Goal: Task Accomplishment & Management: Complete application form

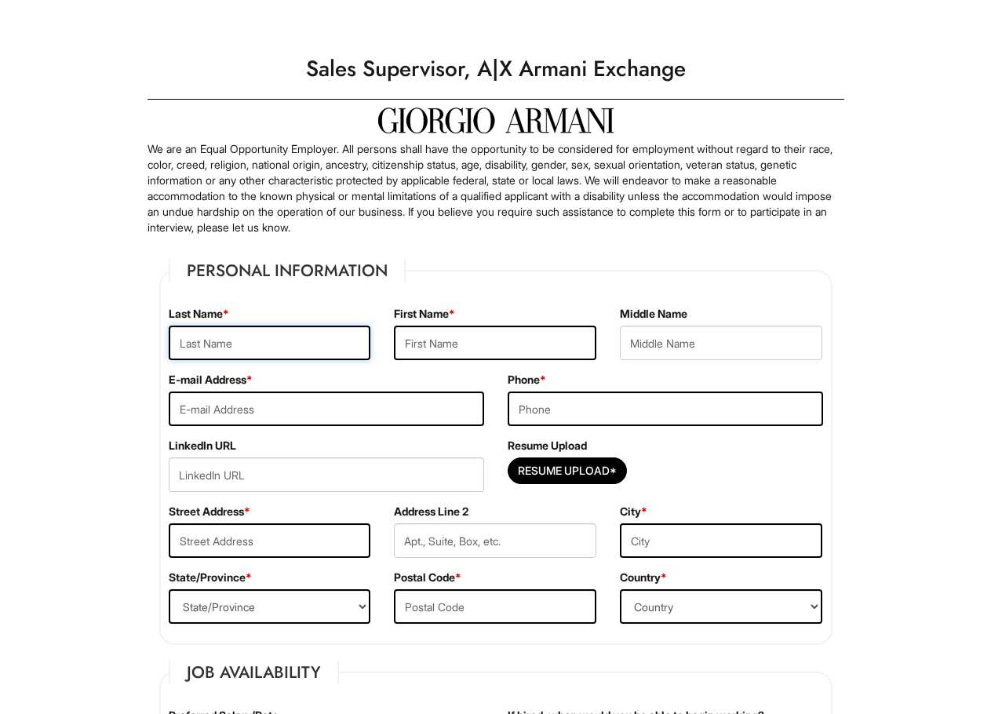
click at [231, 346] on input "text" at bounding box center [270, 342] width 202 height 35
type input "[PERSON_NAME]"
type input "Pui San"
type input "p"
type input "[EMAIL_ADDRESS][DOMAIN_NAME]"
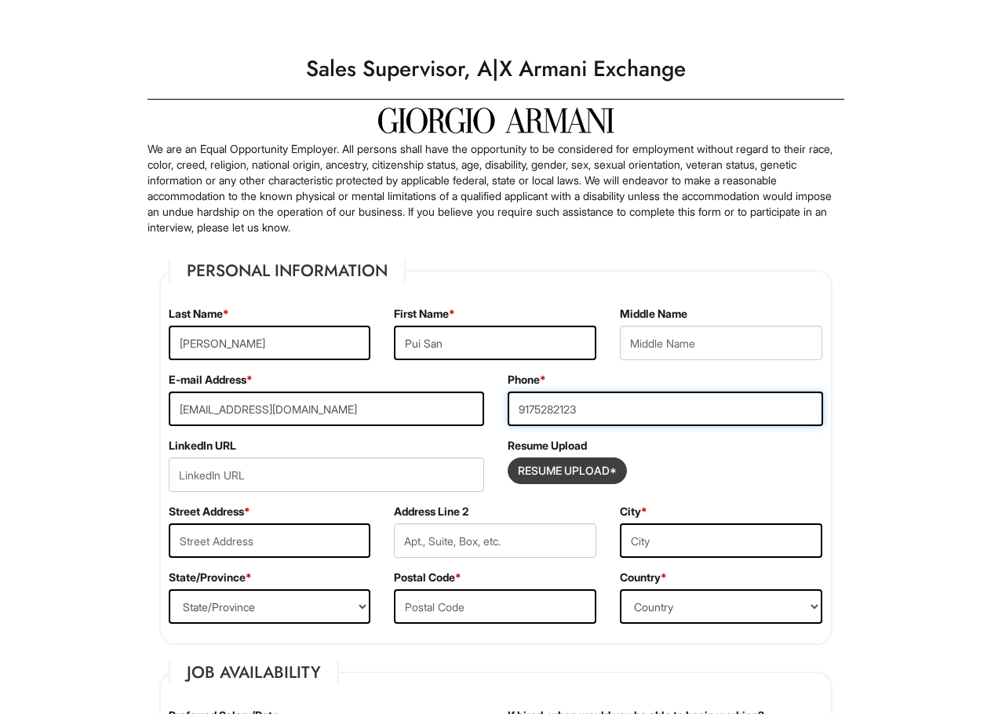
type input "9175282123"
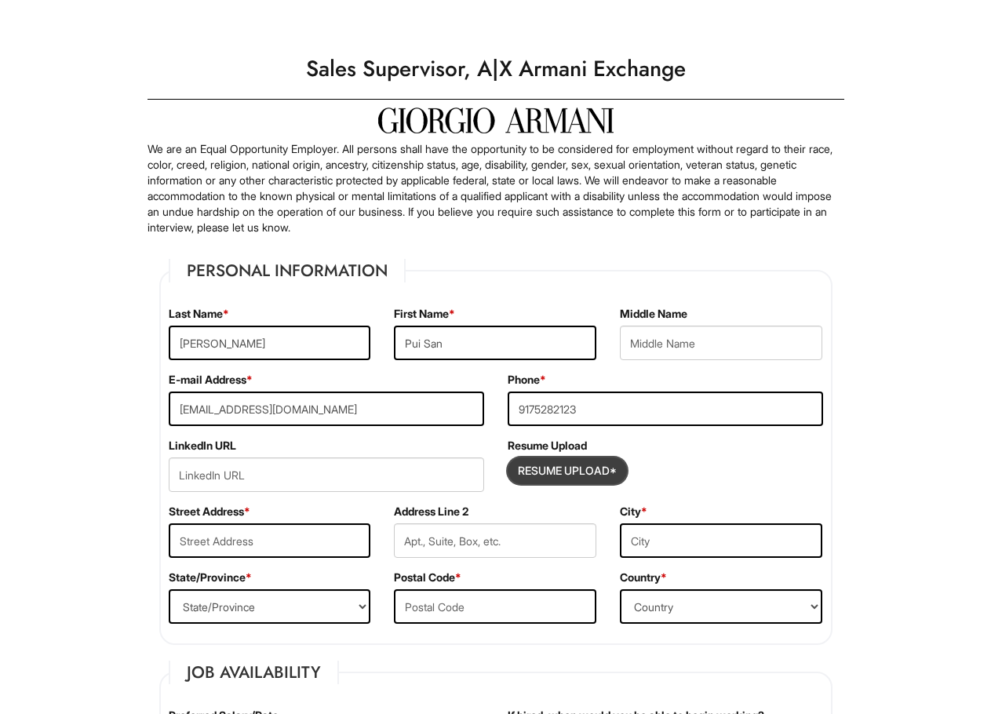
click at [598, 475] on input "Resume Upload*" at bounding box center [567, 470] width 118 height 25
type input "C:\fakepath\Pui San Yoon_Resume .pdf"
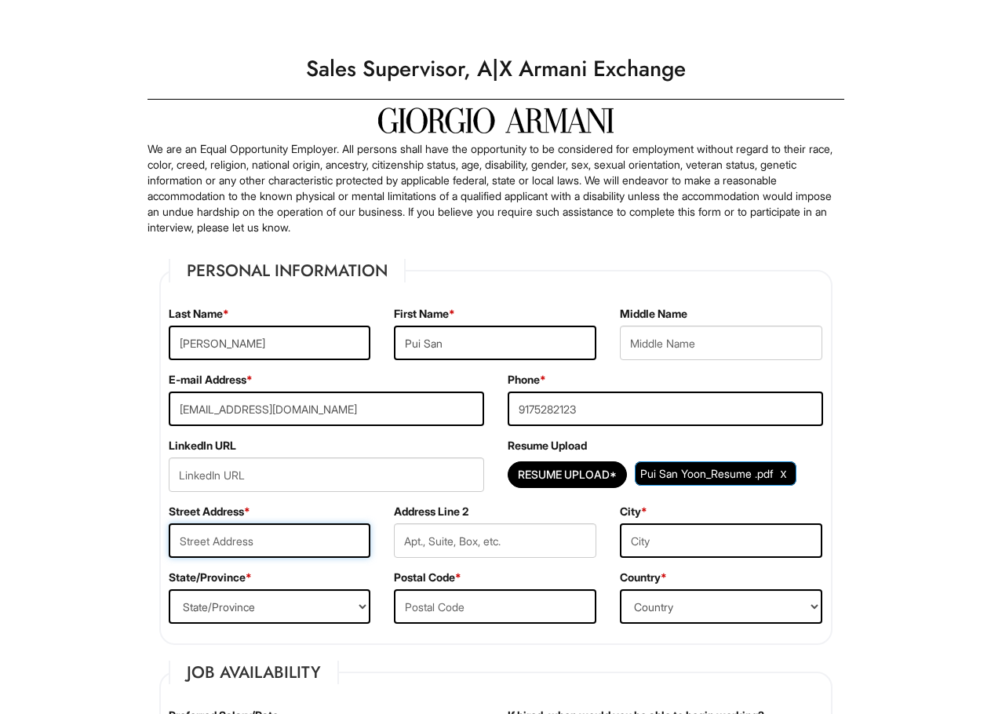
click at [256, 538] on input "text" at bounding box center [270, 540] width 202 height 35
type input "[STREET_ADDRESS]"
type input "[GEOGRAPHIC_DATA]"
click at [255, 588] on div "State/Province * State/Province [US_STATE] [US_STATE] [US_STATE] [US_STATE] [US…" at bounding box center [270, 602] width 226 height 66
click at [252, 603] on select "State/Province [US_STATE] [US_STATE] [US_STATE] [US_STATE] [US_STATE] [US_STATE…" at bounding box center [270, 606] width 202 height 35
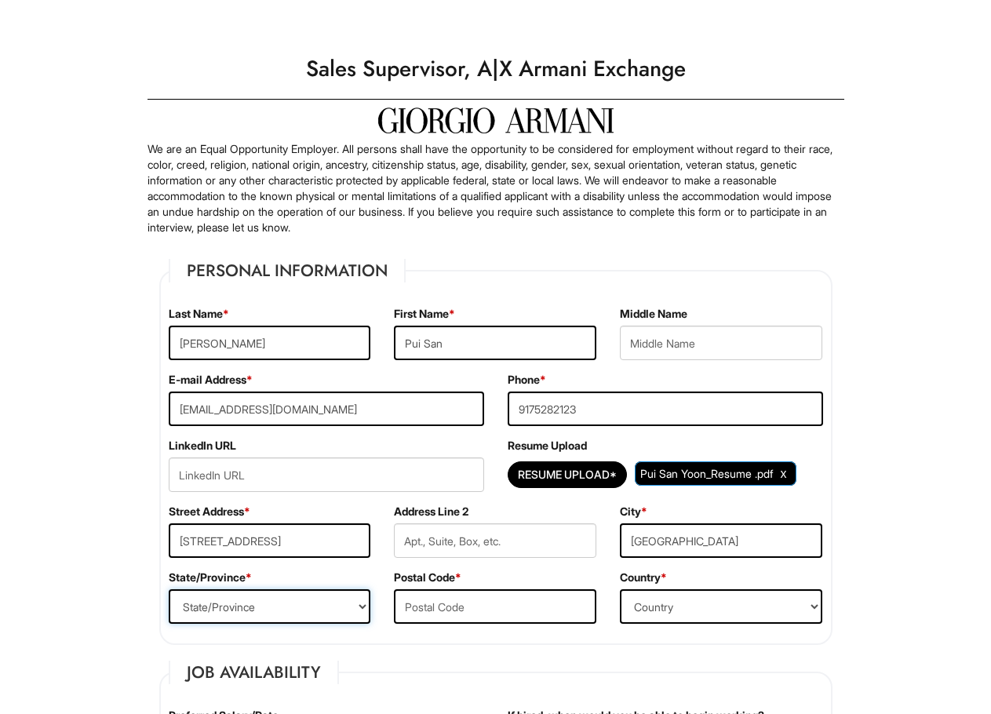
select select "NY"
click at [169, 589] on select "State/Province [US_STATE] [US_STATE] [US_STATE] [US_STATE] [US_STATE] [US_STATE…" at bounding box center [270, 606] width 202 height 35
click at [475, 605] on input "text" at bounding box center [495, 606] width 202 height 35
type input "10304"
click at [719, 614] on select "Country [GEOGRAPHIC_DATA] [GEOGRAPHIC_DATA] [GEOGRAPHIC_DATA] [US_STATE] [GEOGR…" at bounding box center [721, 606] width 202 height 35
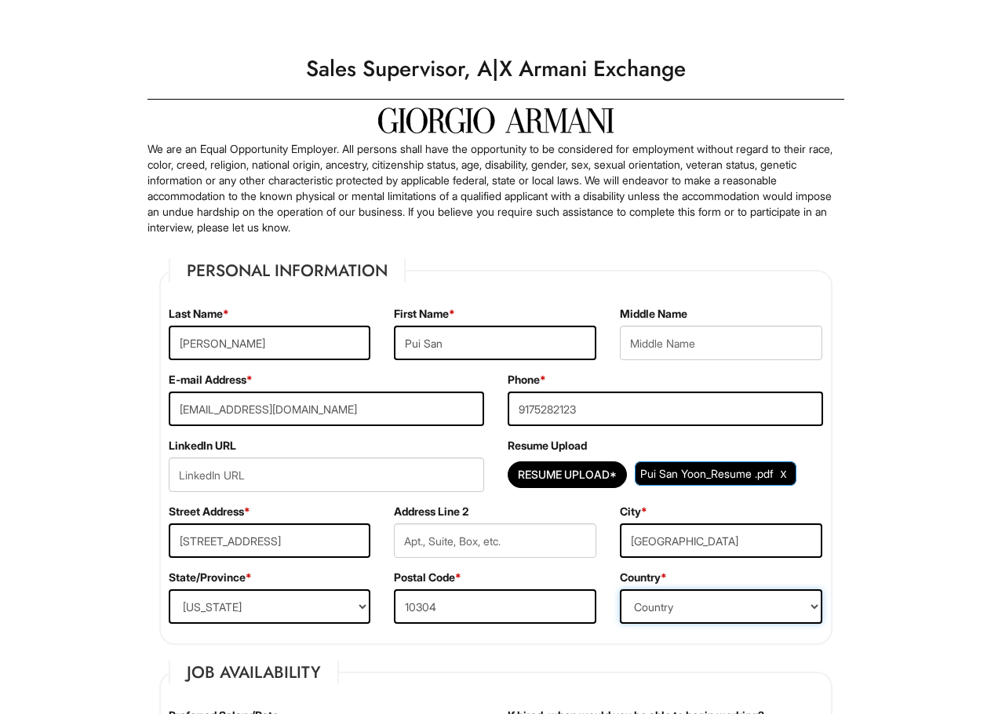
select select "[GEOGRAPHIC_DATA]"
click at [620, 589] on select "Country [GEOGRAPHIC_DATA] [GEOGRAPHIC_DATA] [GEOGRAPHIC_DATA] [US_STATE] [GEOGR…" at bounding box center [721, 606] width 202 height 35
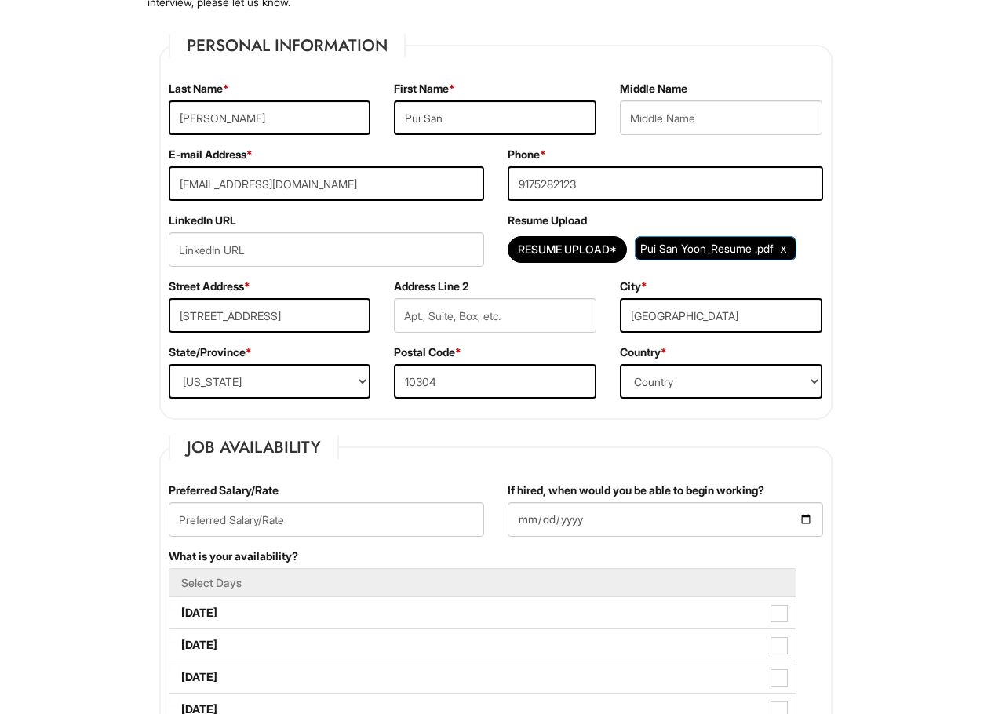
scroll to position [235, 0]
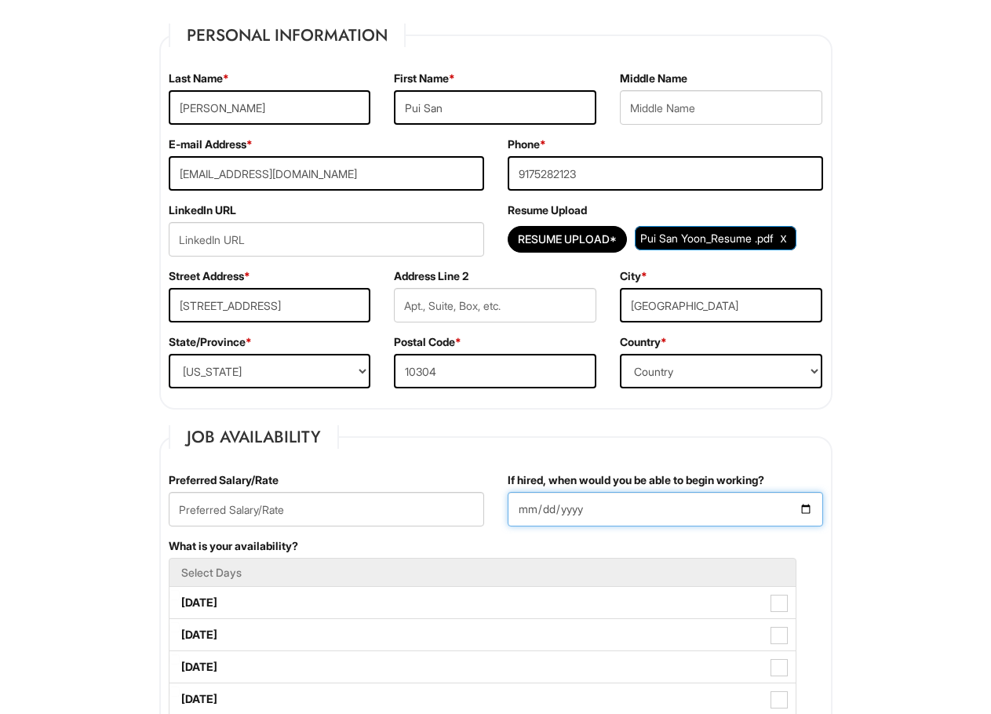
click at [807, 513] on input "If hired, when would you be able to begin working?" at bounding box center [664, 509] width 315 height 35
type input "[DATE]"
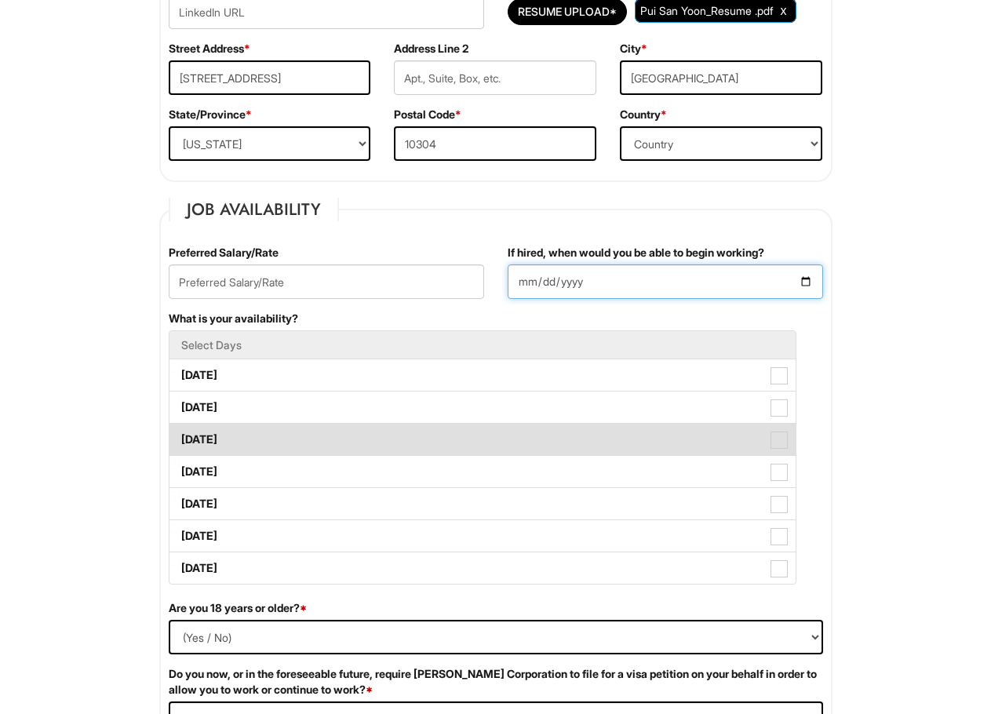
scroll to position [471, 0]
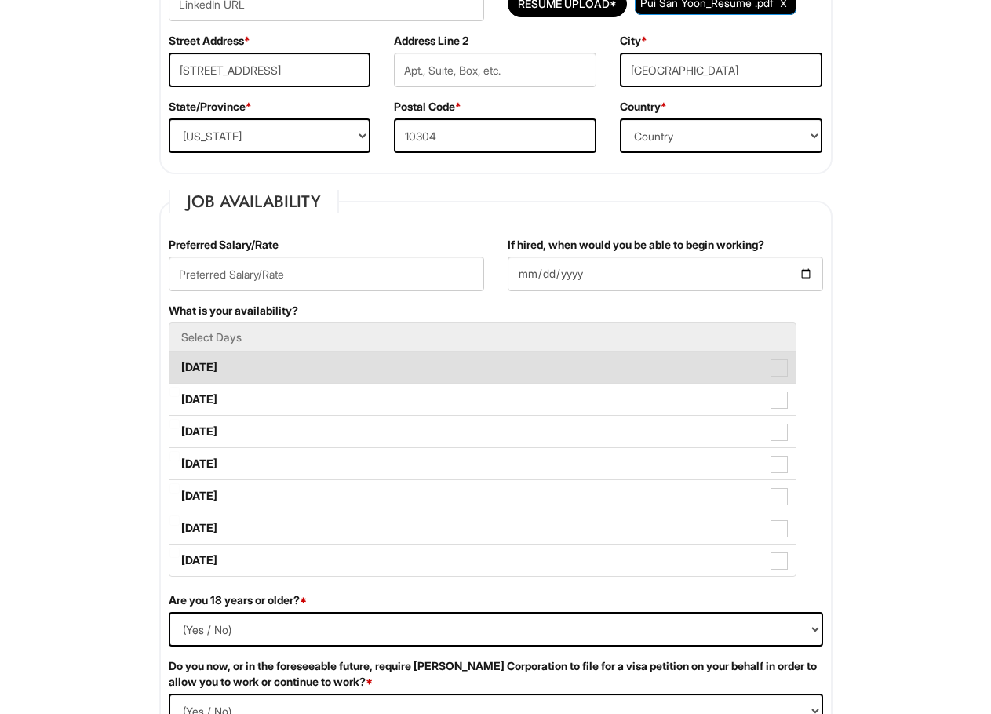
click at [590, 370] on label "[DATE]" at bounding box center [482, 366] width 626 height 31
click at [180, 365] on Available_Monday "[DATE]" at bounding box center [174, 360] width 10 height 10
checkbox Available_Monday "true"
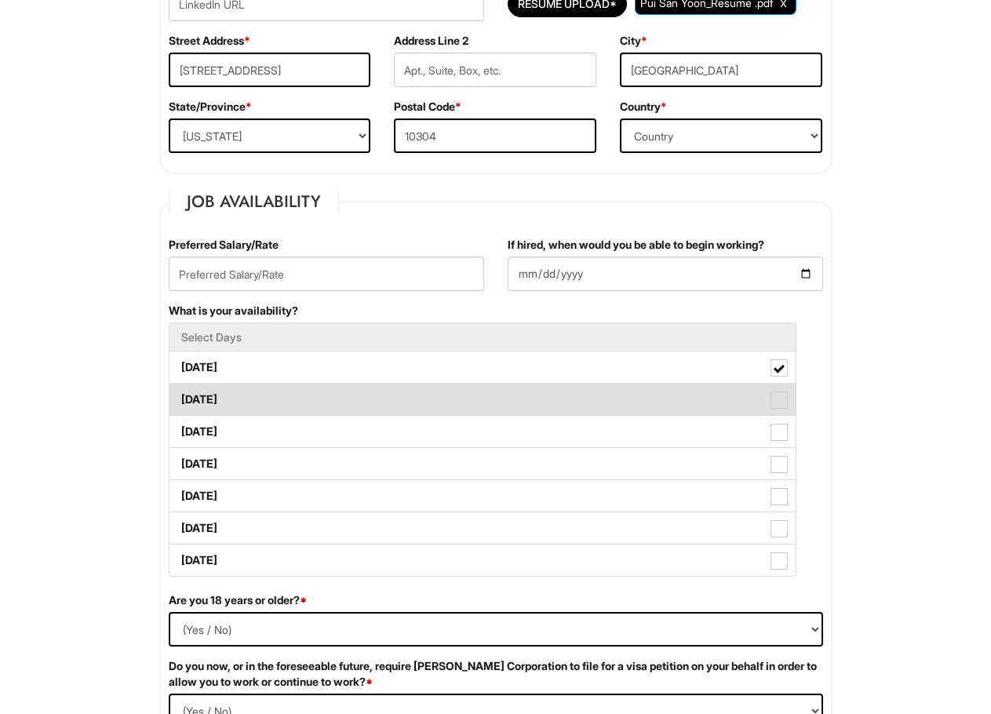
click at [565, 392] on label "[DATE]" at bounding box center [482, 399] width 626 height 31
click at [180, 392] on Available_Tuesday "[DATE]" at bounding box center [174, 392] width 10 height 10
checkbox Available_Tuesday "true"
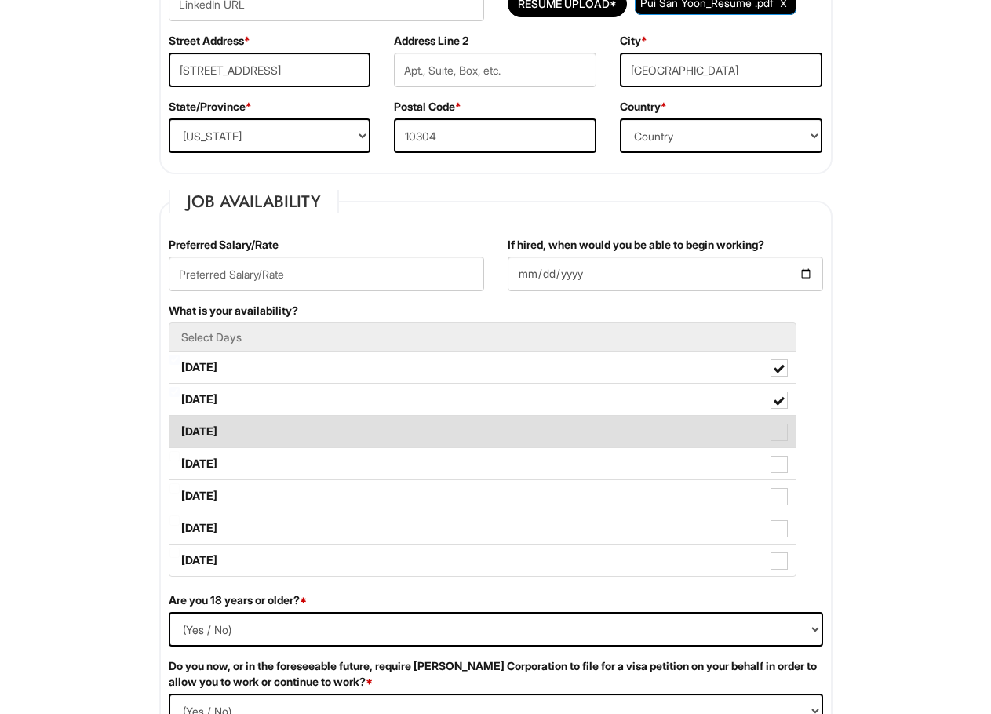
click at [516, 425] on label "[DATE]" at bounding box center [482, 431] width 626 height 31
click at [180, 425] on Available_Wednesday "[DATE]" at bounding box center [174, 424] width 10 height 10
checkbox Available_Wednesday "true"
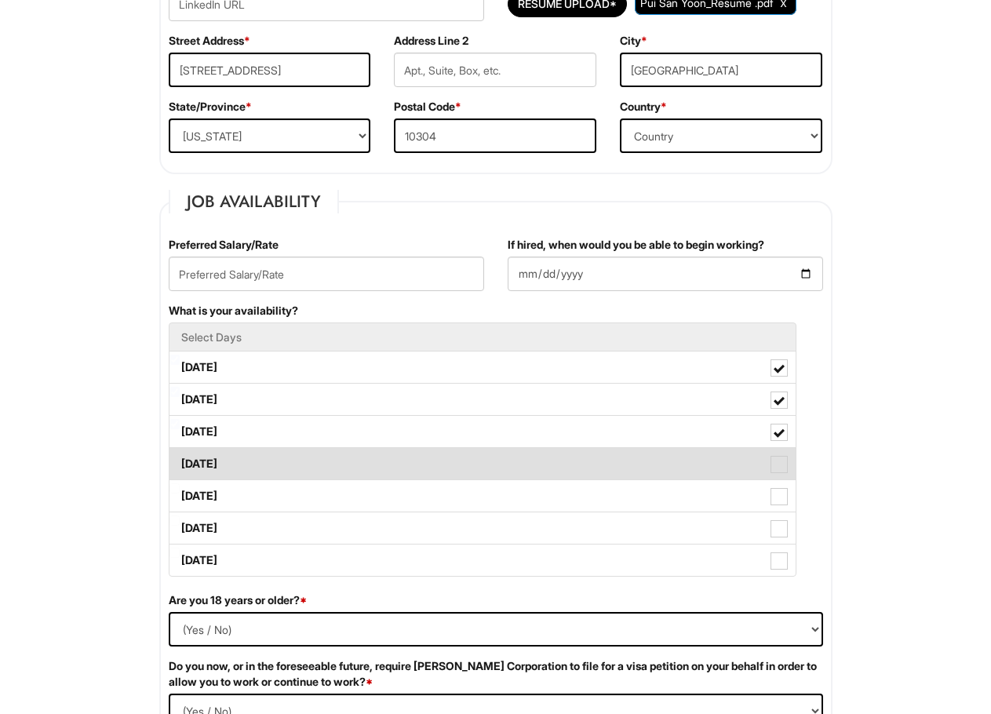
click at [491, 473] on label "[DATE]" at bounding box center [482, 463] width 626 height 31
click at [180, 461] on Available_Thursday "[DATE]" at bounding box center [174, 456] width 10 height 10
checkbox Available_Thursday "true"
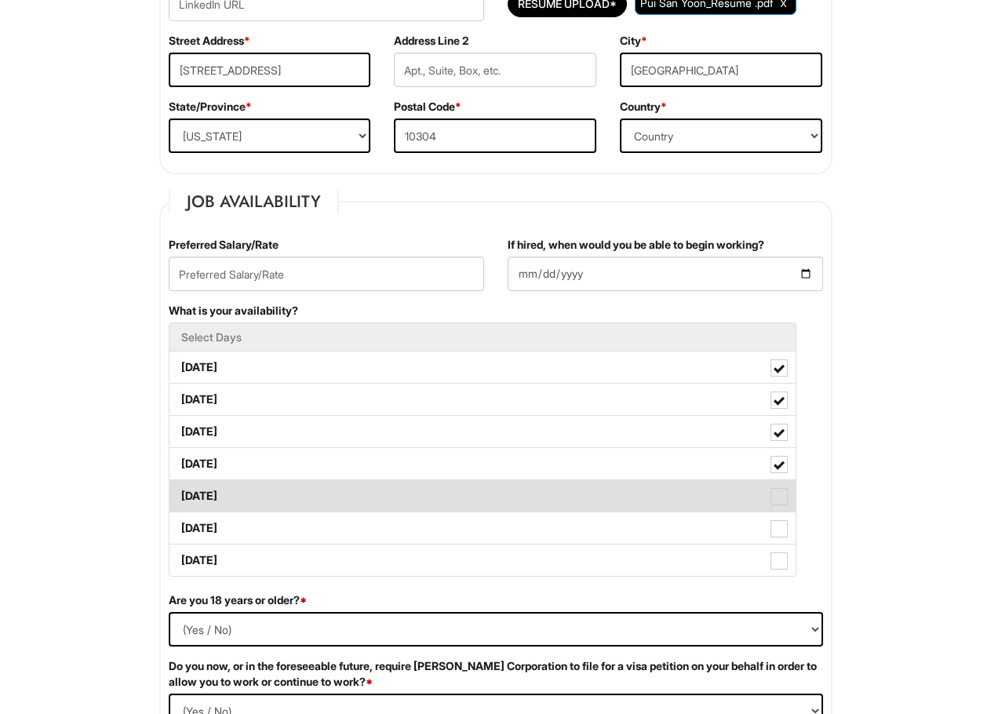
click at [463, 503] on label "[DATE]" at bounding box center [482, 495] width 626 height 31
click at [180, 493] on Available_Friday "[DATE]" at bounding box center [174, 488] width 10 height 10
checkbox Available_Friday "true"
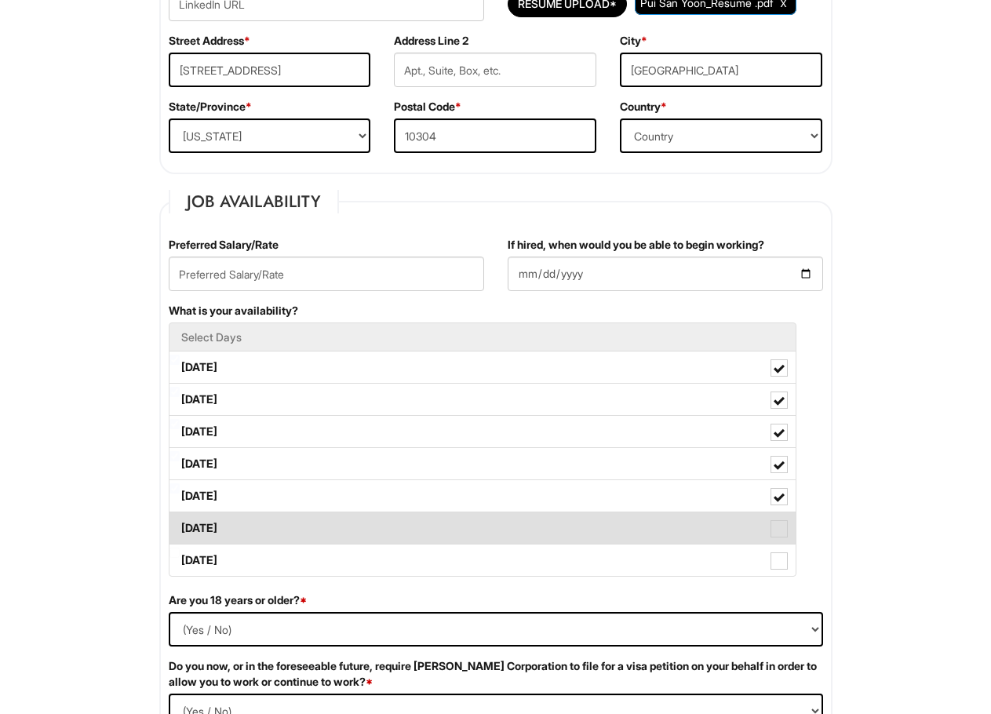
click at [449, 533] on label "[DATE]" at bounding box center [482, 527] width 626 height 31
click at [180, 525] on Available_Saturday "[DATE]" at bounding box center [174, 520] width 10 height 10
checkbox Available_Saturday "true"
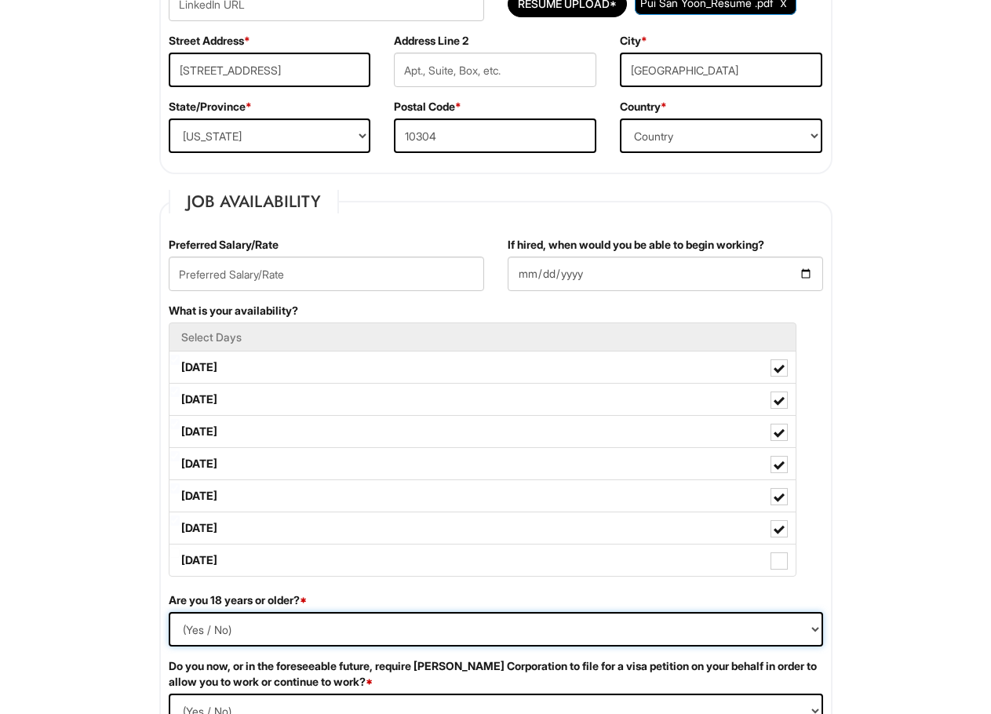
click at [322, 615] on select "(Yes / No) Yes No" at bounding box center [496, 629] width 654 height 35
select select "Yes"
click at [169, 612] on select "(Yes / No) Yes No" at bounding box center [496, 629] width 654 height 35
click at [433, 307] on div "What is your availability? Select Days [DATE] [DATE] [DATE] [DATE] [DATE] [DATE…" at bounding box center [496, 447] width 678 height 289
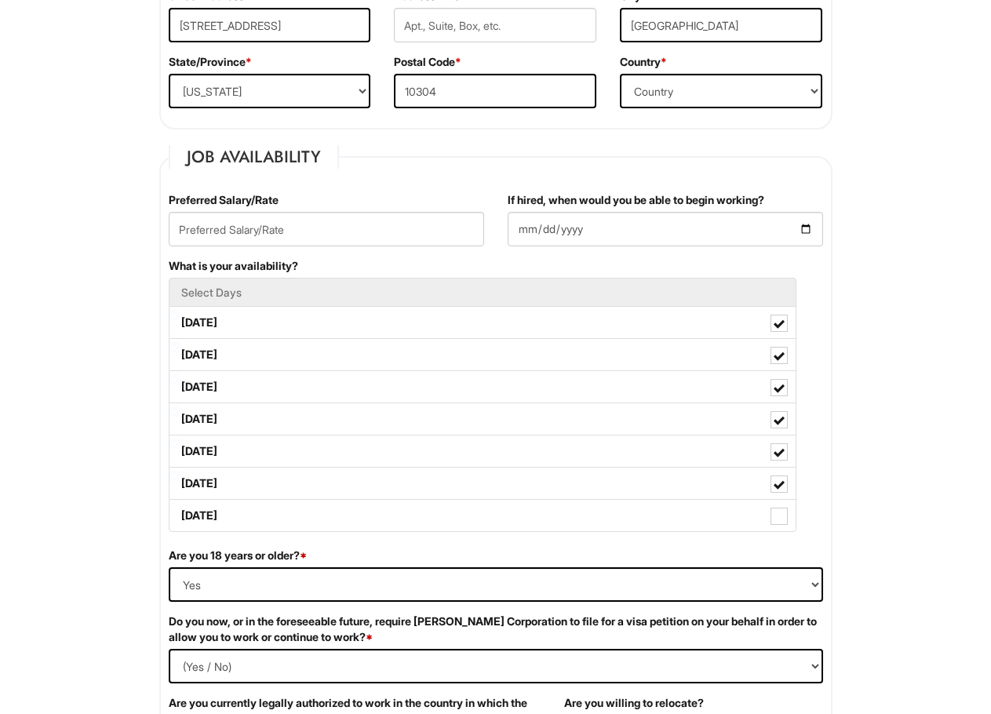
scroll to position [706, 0]
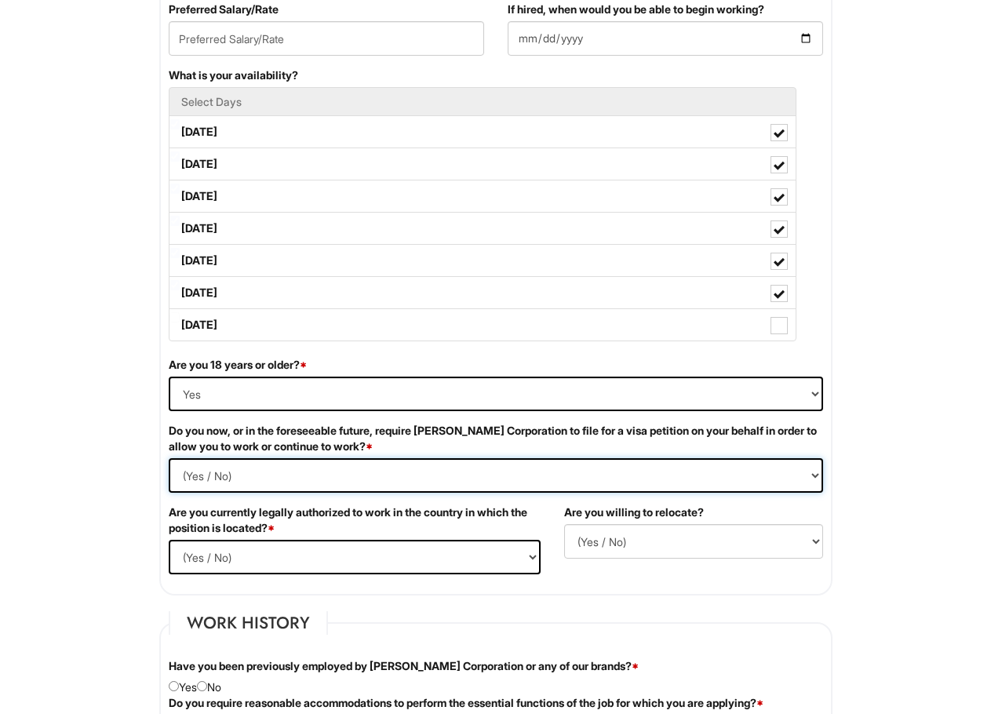
click at [277, 484] on Required "(Yes / No) Yes No" at bounding box center [496, 475] width 654 height 35
select Required "No"
click at [169, 458] on Required "(Yes / No) Yes No" at bounding box center [496, 475] width 654 height 35
click at [296, 551] on select "(Yes / No) Yes No" at bounding box center [355, 557] width 372 height 35
select select "Yes"
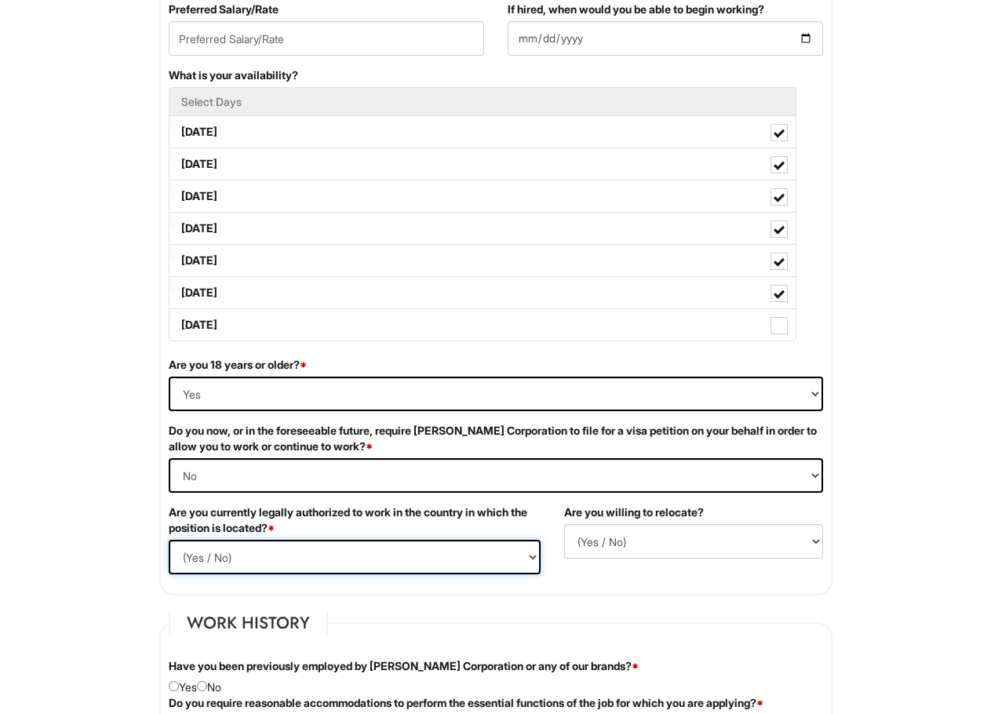
click at [169, 540] on select "(Yes / No) Yes No" at bounding box center [355, 557] width 372 height 35
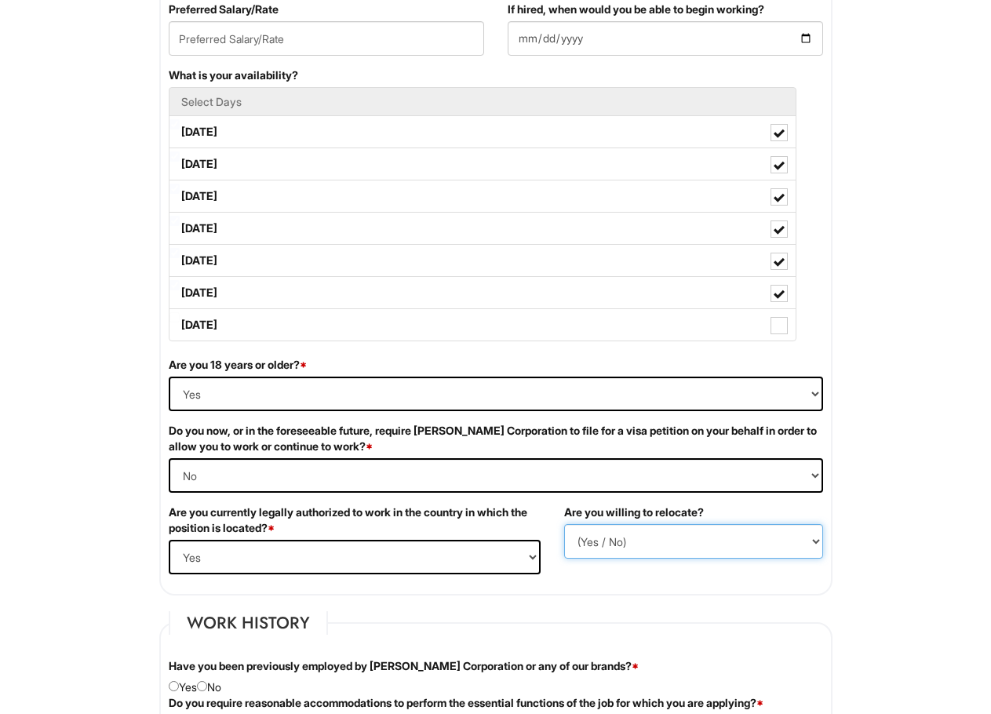
click at [676, 527] on select "(Yes / No) No Yes" at bounding box center [693, 541] width 259 height 35
click at [564, 524] on select "(Yes / No) No Yes" at bounding box center [693, 541] width 259 height 35
click at [653, 537] on select "(Yes / No) No Yes" at bounding box center [693, 541] width 259 height 35
select select "Y"
click at [564, 524] on select "(Yes / No) No Yes" at bounding box center [693, 541] width 259 height 35
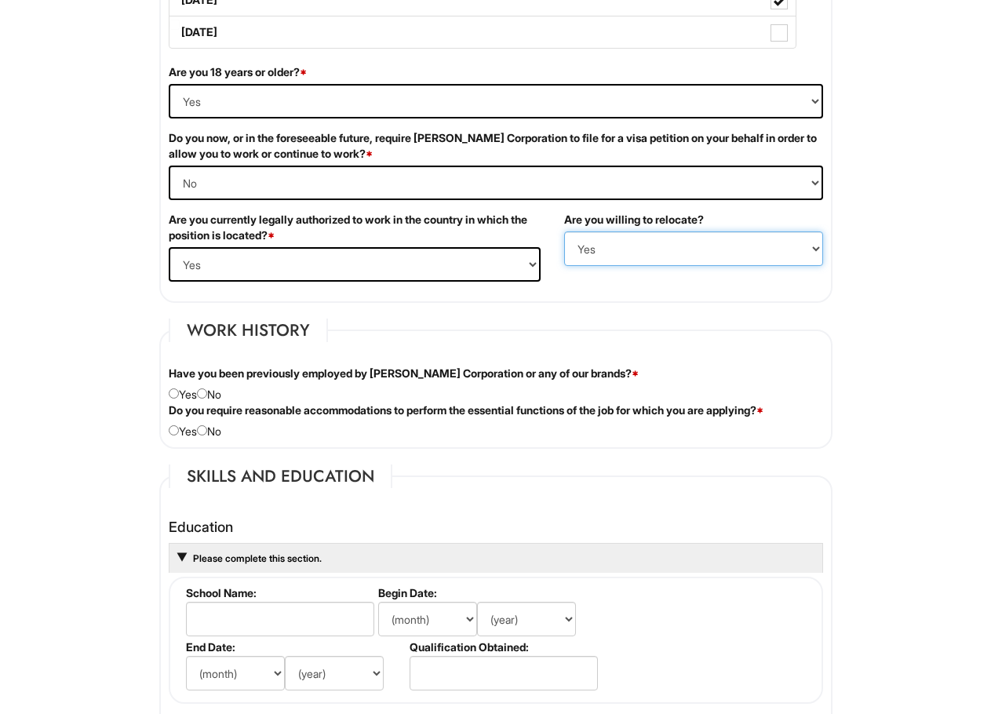
scroll to position [1020, 0]
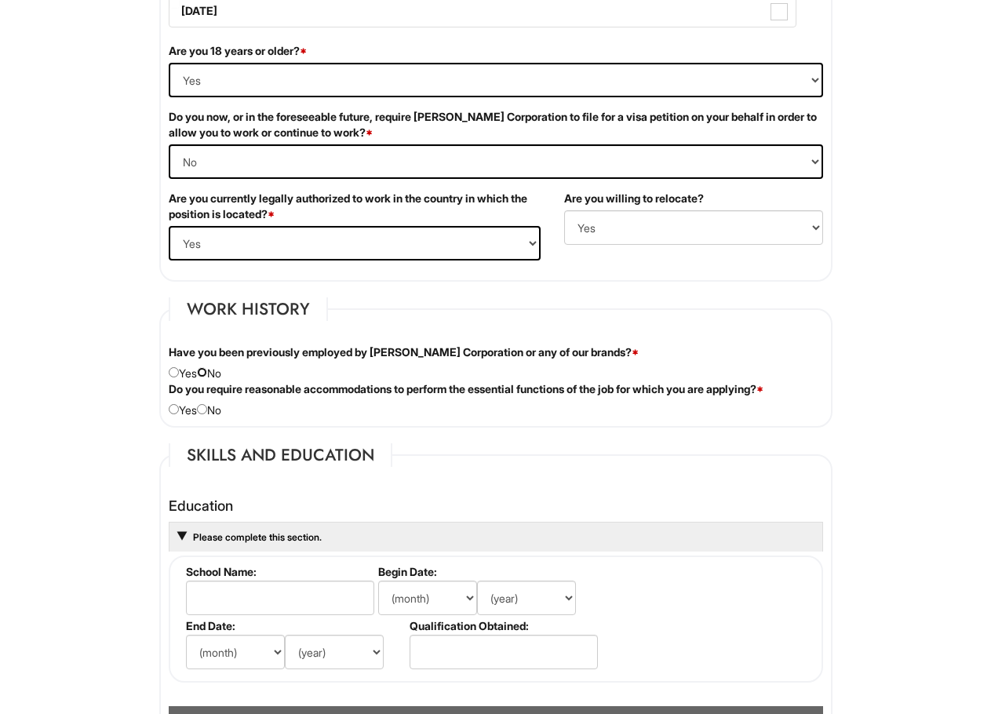
click at [207, 373] on input "radio" at bounding box center [202, 372] width 10 height 10
radio input "true"
click at [173, 409] on input "radio" at bounding box center [174, 409] width 10 height 10
radio input "true"
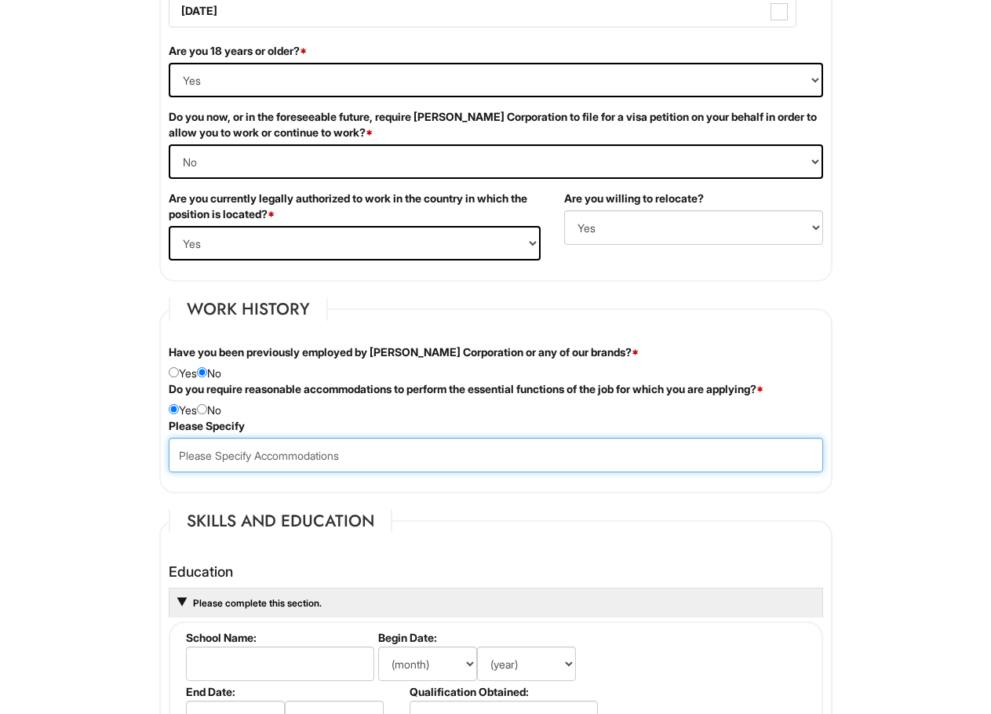
click at [260, 449] on input "text" at bounding box center [496, 455] width 654 height 35
click at [236, 455] on input "Project mnagement" at bounding box center [496, 455] width 654 height 35
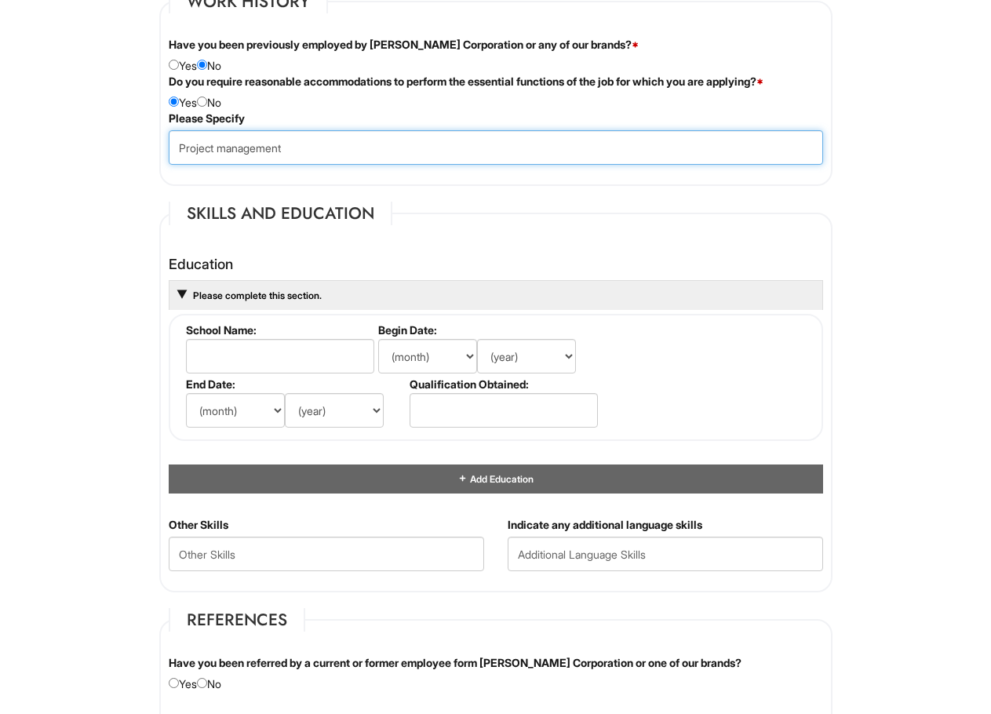
scroll to position [1333, 0]
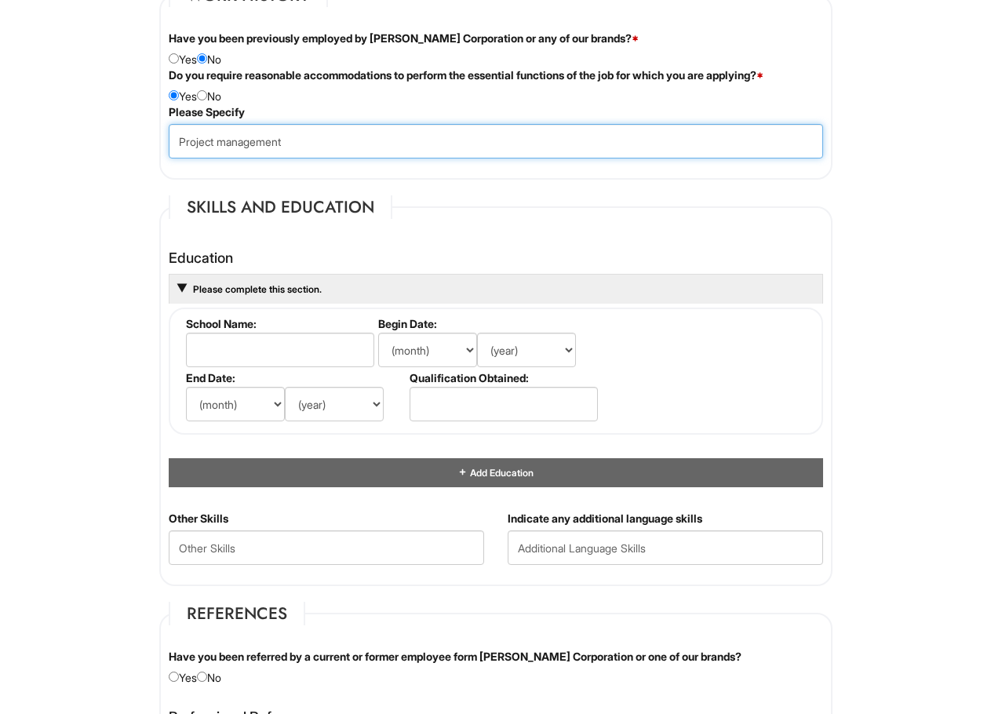
type input "Project management"
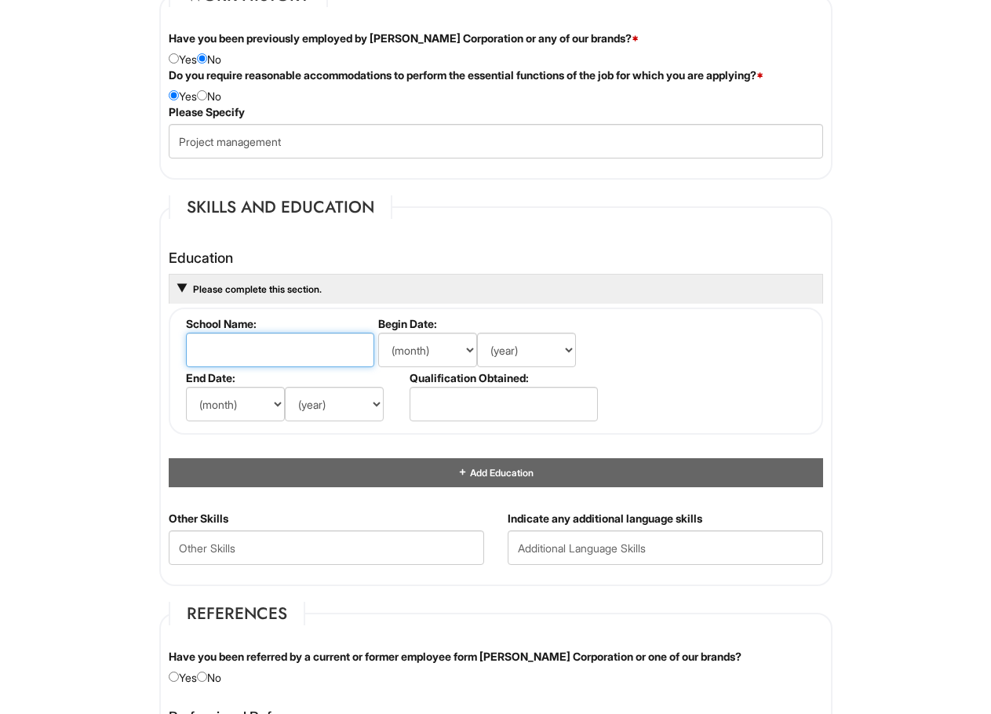
click at [292, 344] on input "text" at bounding box center [280, 350] width 188 height 35
type input "CUNY [GEOGRAPHIC_DATA]"
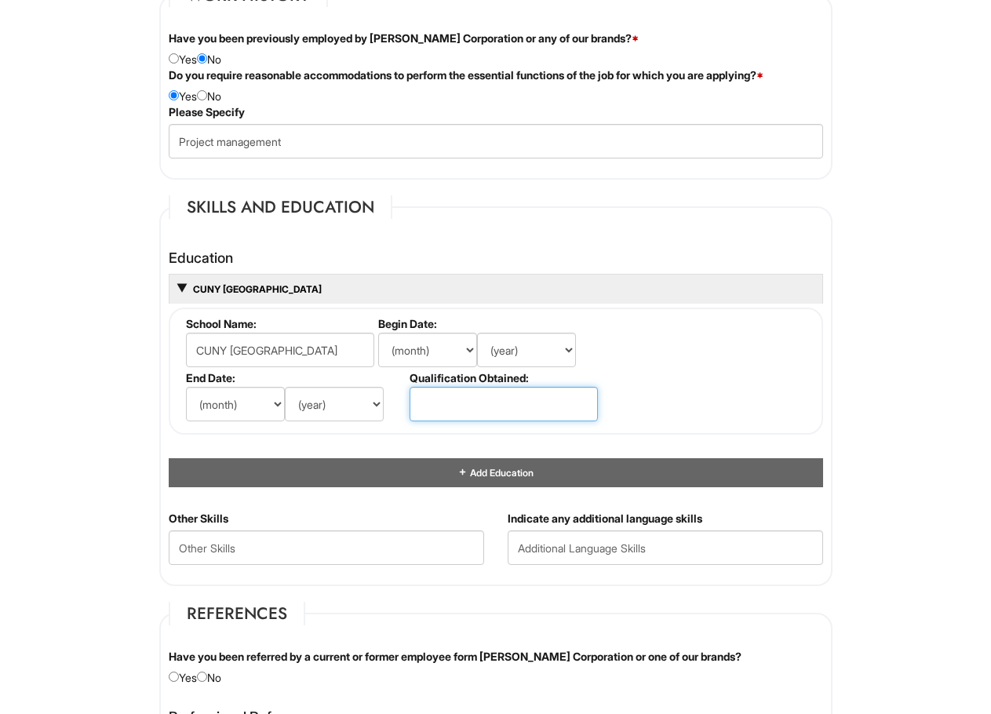
click at [467, 408] on input "text" at bounding box center [503, 404] width 188 height 35
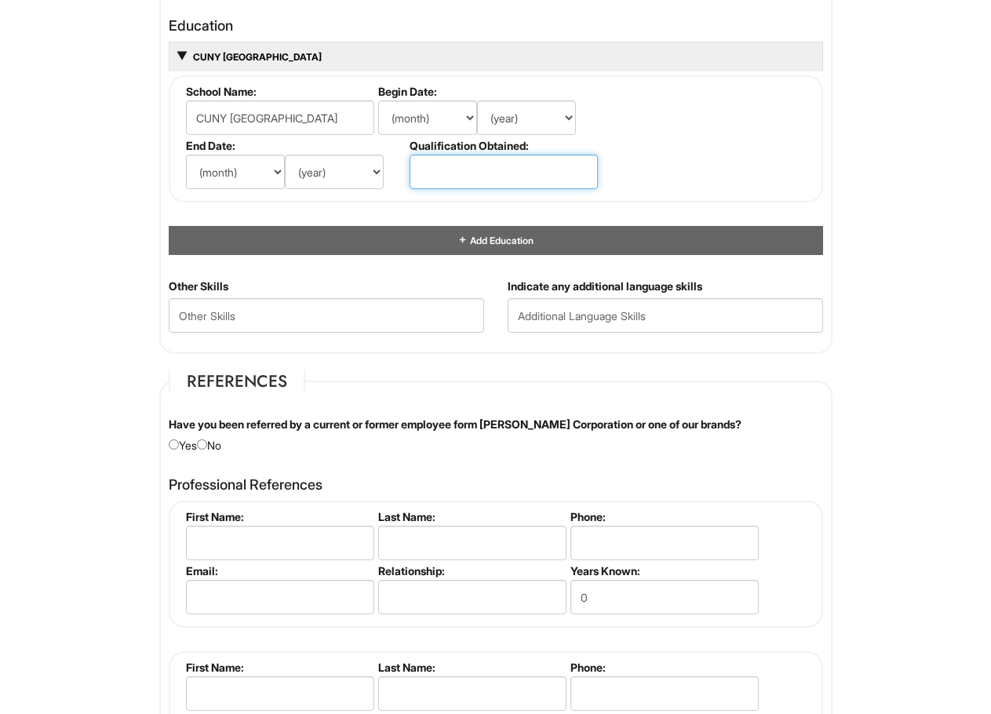
scroll to position [1569, 0]
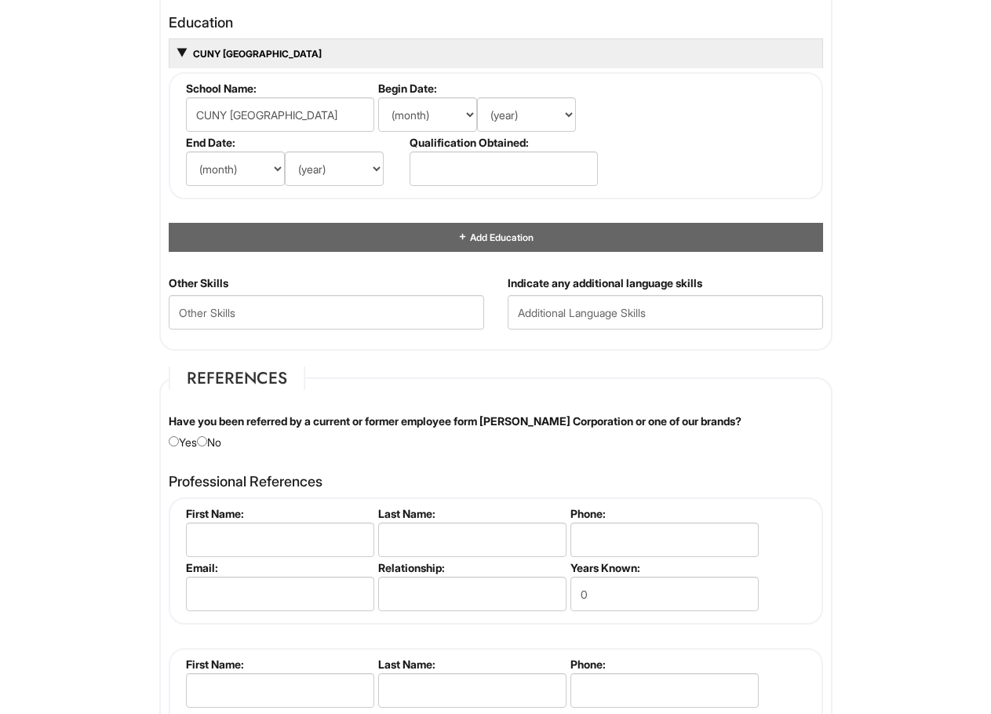
click at [213, 453] on fieldset "References Have you been referred by a current or former employee form [PERSON_…" at bounding box center [495, 587] width 673 height 442
click at [214, 445] on div "Have you been referred by a current or former employee form [PERSON_NAME] Corpo…" at bounding box center [496, 431] width 678 height 37
click at [205, 443] on input "radio" at bounding box center [202, 441] width 10 height 10
radio input "true"
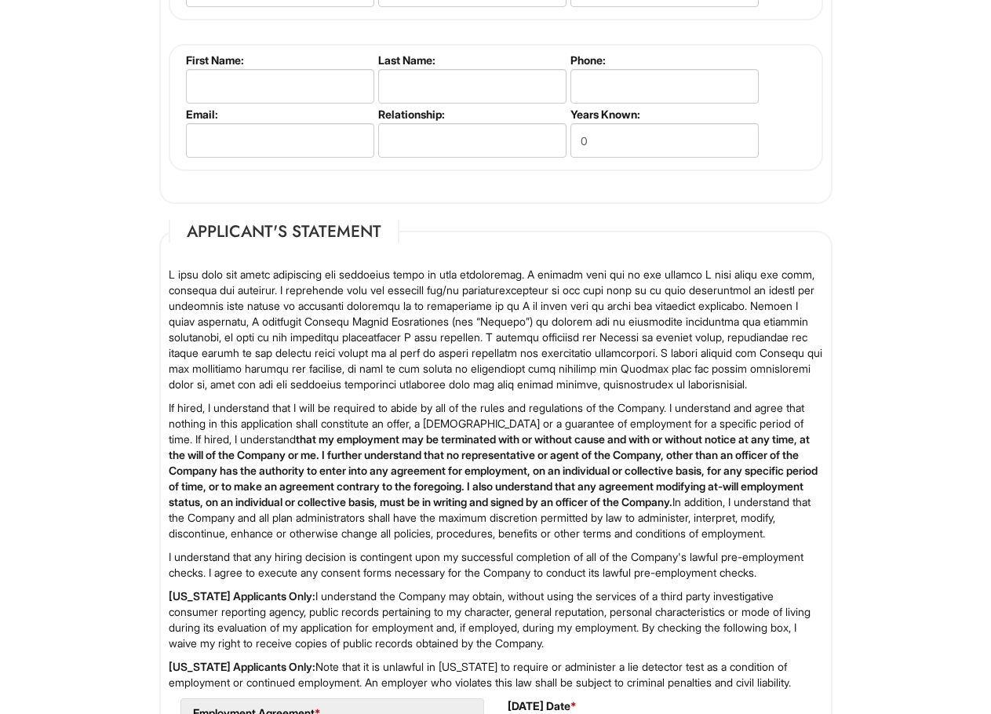
scroll to position [2431, 0]
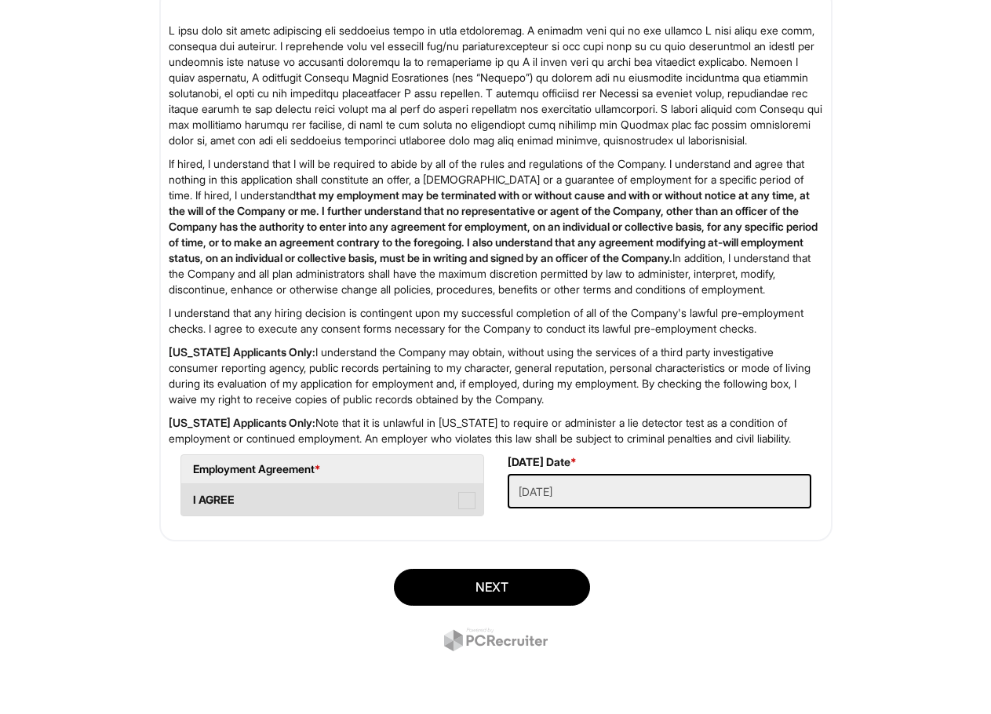
click at [236, 515] on label "I AGREE" at bounding box center [332, 499] width 302 height 31
click at [191, 497] on AGREE "I AGREE" at bounding box center [186, 492] width 10 height 10
checkbox AGREE "true"
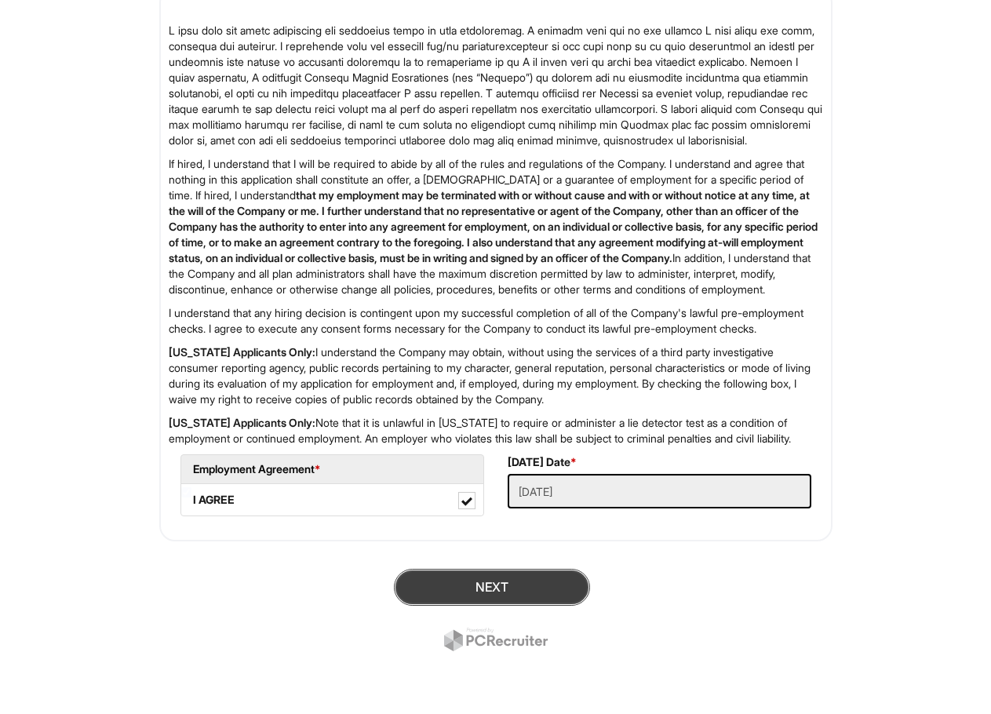
click at [500, 605] on button "Next" at bounding box center [492, 587] width 196 height 37
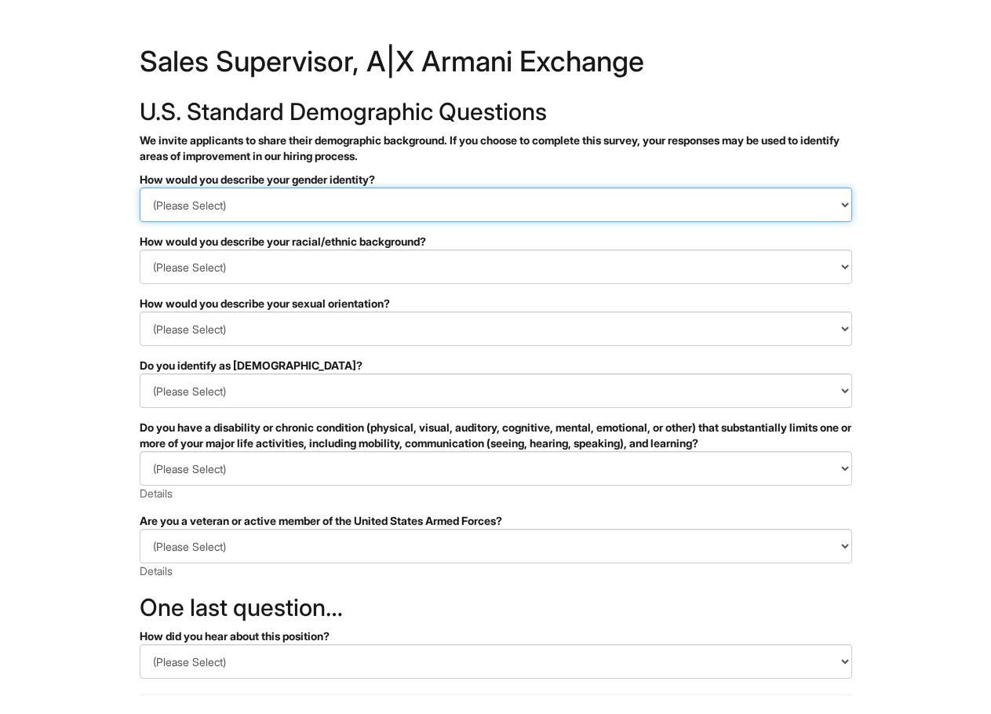
click at [228, 202] on select "(Please Select) Man Woman Non-binary I prefer to self-describe I don't wish to …" at bounding box center [496, 204] width 712 height 35
select select "Woman"
click at [140, 187] on select "(Please Select) Man Woman Non-binary I prefer to self-describe I don't wish to …" at bounding box center [496, 204] width 712 height 35
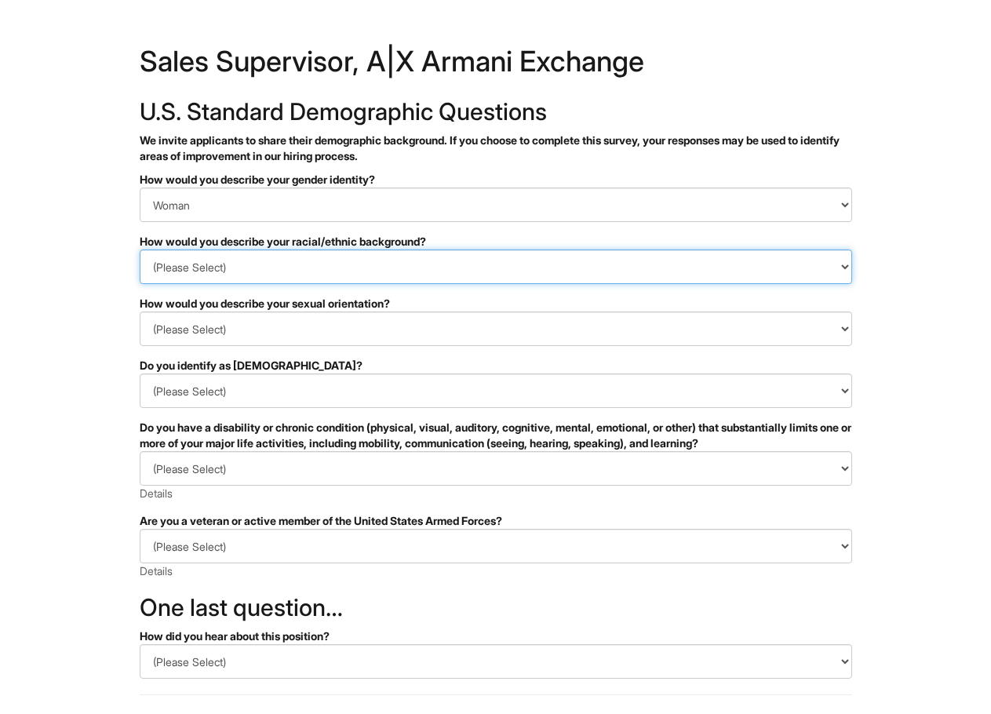
click at [223, 264] on select "(Please Select) Black or of African descent East Asian Hispanic, Latinx or of S…" at bounding box center [496, 266] width 712 height 35
select select "Southeast Asian"
click at [140, 249] on select "(Please Select) Black or of African descent East Asian Hispanic, Latinx or of S…" at bounding box center [496, 266] width 712 height 35
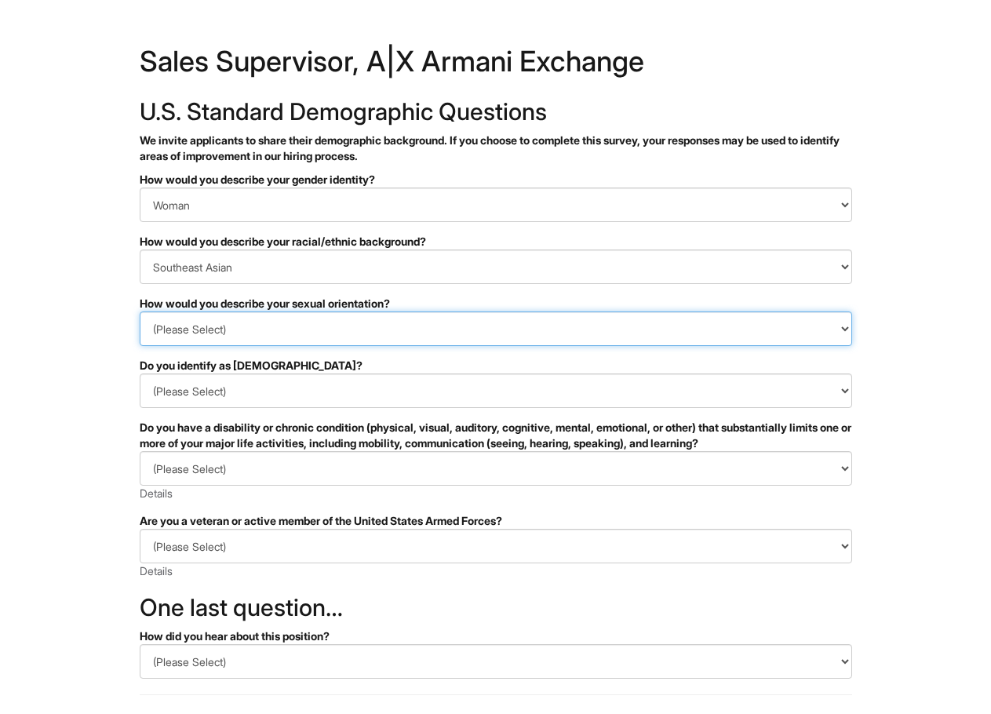
click at [254, 331] on select "(Please Select) Asexual Bisexual and/or pansexual Gay Heterosexual Lesbian Quee…" at bounding box center [496, 328] width 712 height 35
select select "Heterosexual"
click at [140, 311] on select "(Please Select) Asexual Bisexual and/or pansexual Gay Heterosexual Lesbian Quee…" at bounding box center [496, 328] width 712 height 35
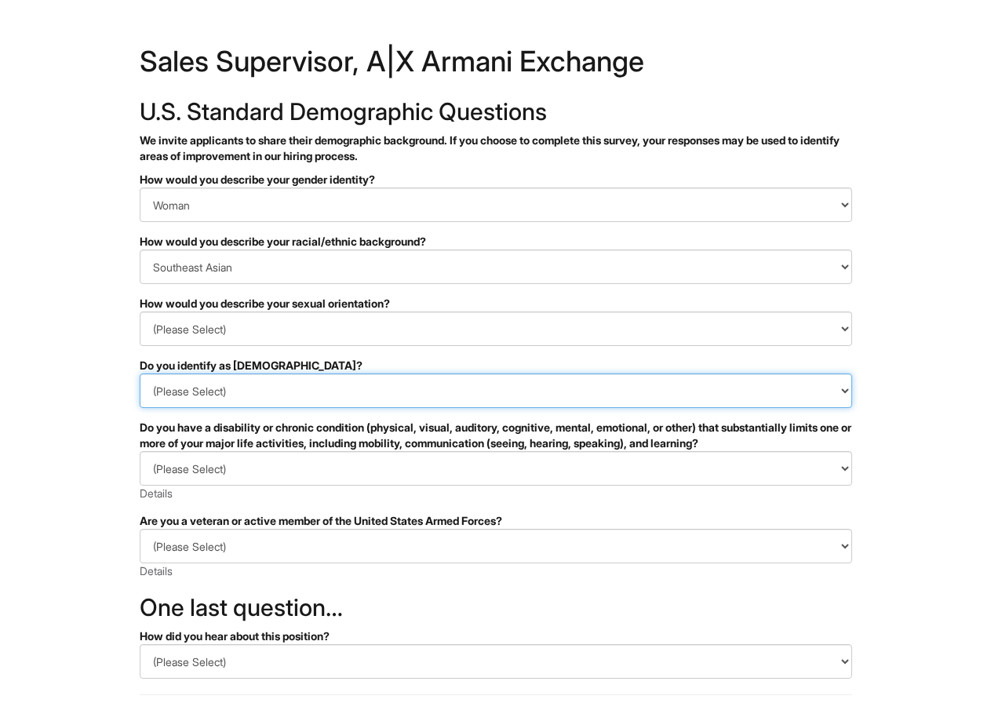
click at [222, 405] on select "(Please Select) Yes No I prefer to self-describe I don't wish to answer" at bounding box center [496, 390] width 712 height 35
select select "No"
click at [140, 373] on select "(Please Select) Yes No I prefer to self-describe I don't wish to answer" at bounding box center [496, 390] width 712 height 35
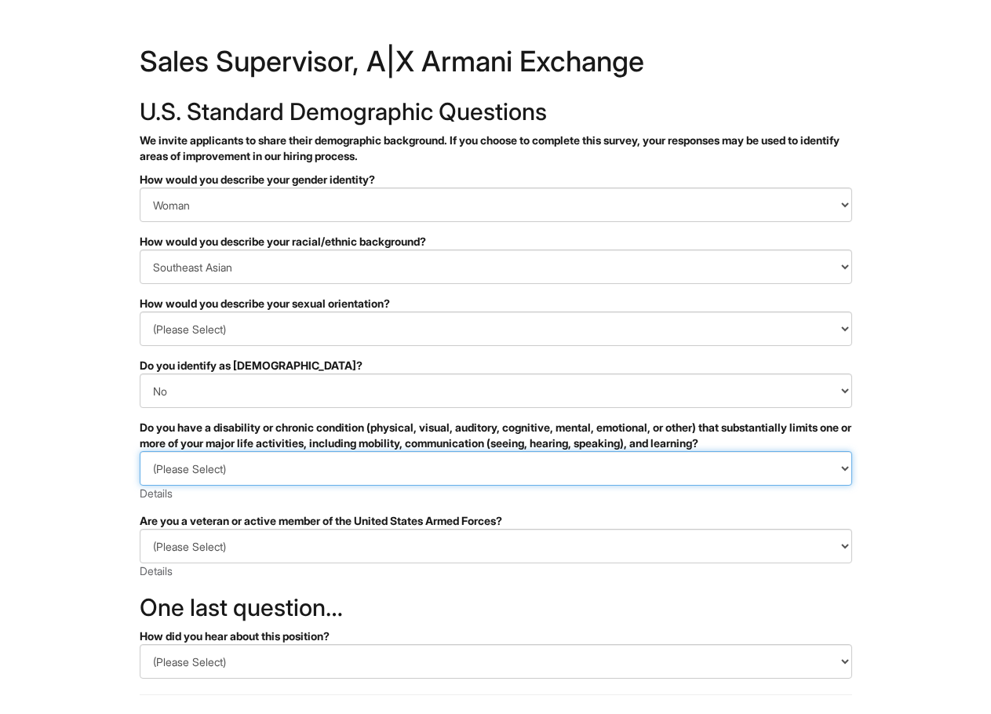
click at [220, 469] on select "(Please Select) YES, I HAVE A DISABILITY (or previously had a disability) NO, I…" at bounding box center [496, 468] width 712 height 35
select select "NO, I DON'T HAVE A DISABILITY"
click at [140, 451] on select "(Please Select) YES, I HAVE A DISABILITY (or previously had a disability) NO, I…" at bounding box center [496, 468] width 712 height 35
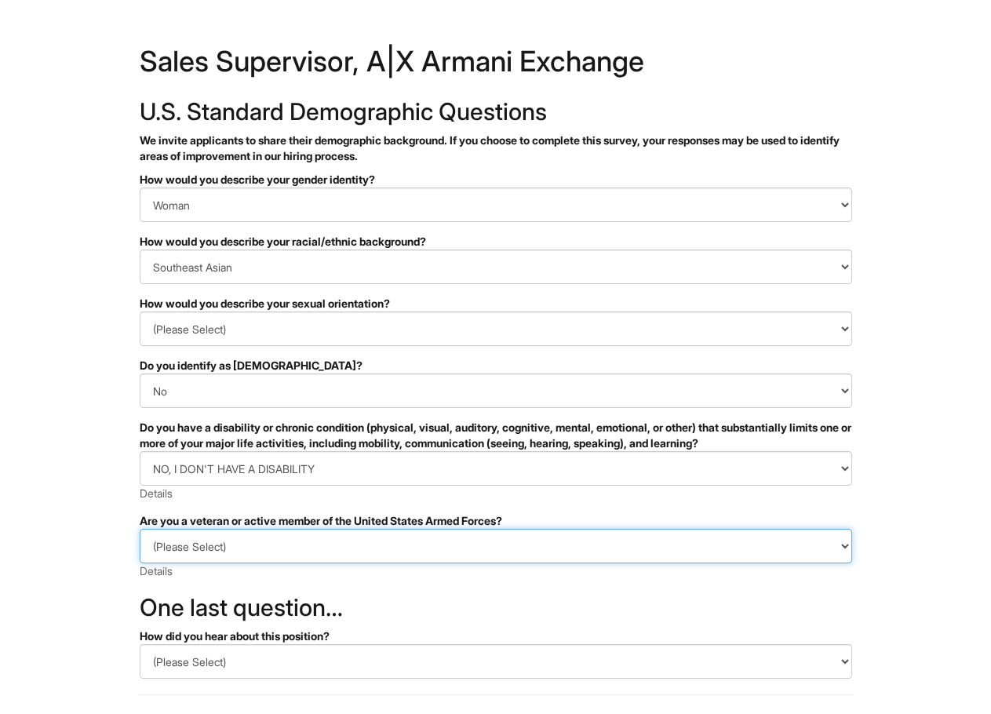
click at [198, 551] on select "(Please Select) I IDENTIFY AS ONE OR MORE OF THE CLASSIFICATIONS OF PROTECTED V…" at bounding box center [496, 546] width 712 height 35
select select "I AM NOT A PROTECTED VETERAN"
click at [140, 529] on select "(Please Select) I IDENTIFY AS ONE OR MORE OF THE CLASSIFICATIONS OF PROTECTED V…" at bounding box center [496, 546] width 712 height 35
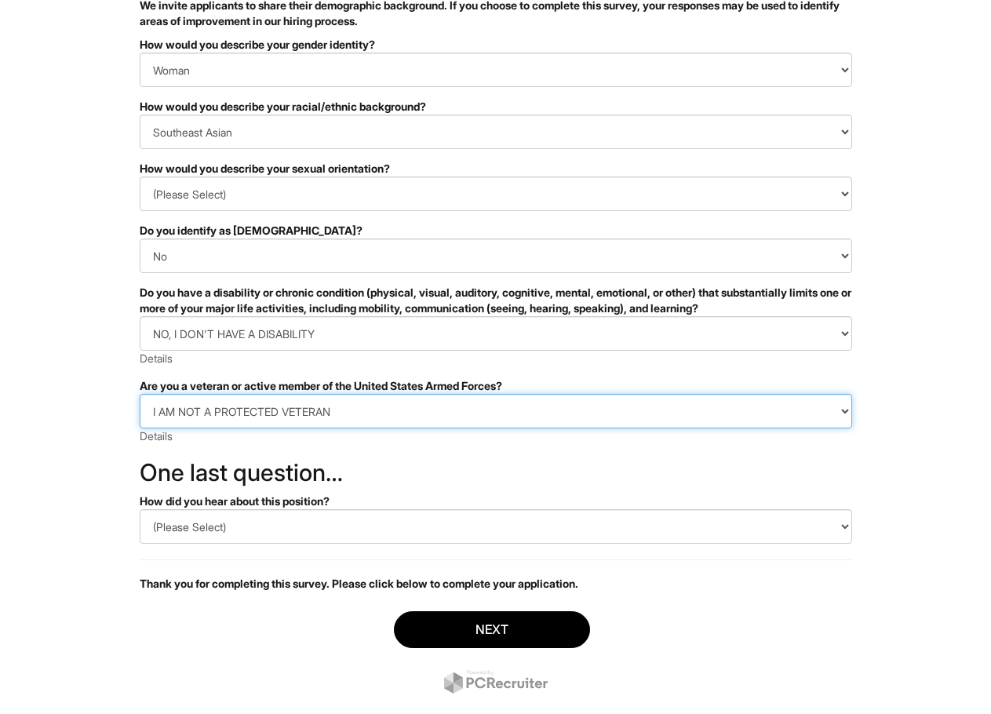
scroll to position [157, 0]
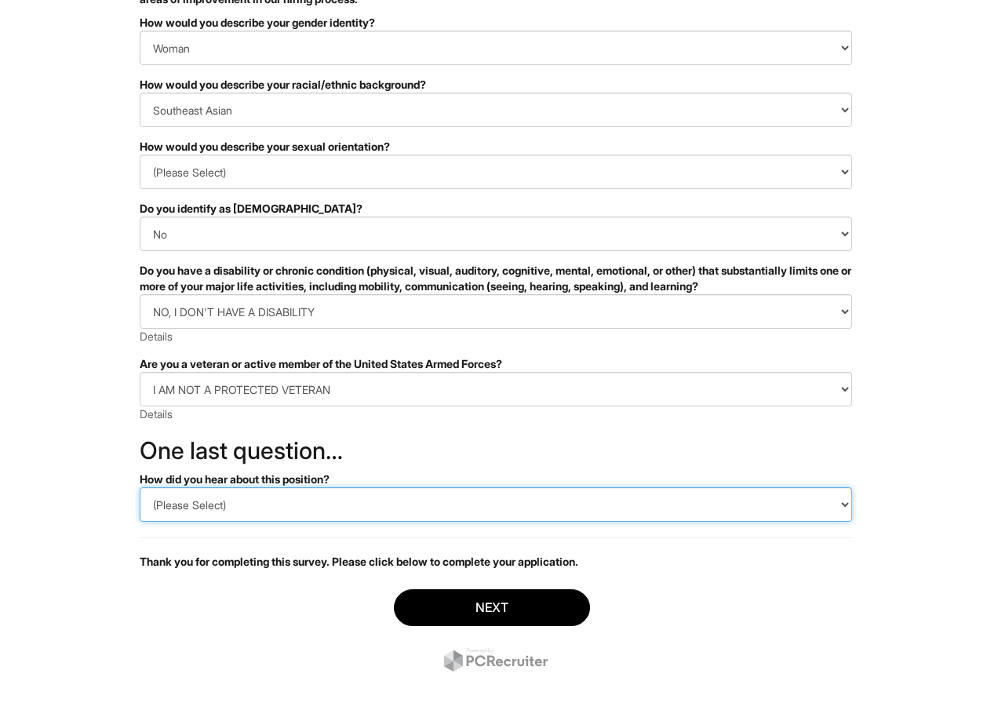
click at [253, 510] on select "(Please Select) CareerBuilder Indeed LinkedIn Monster Referral Other" at bounding box center [496, 504] width 712 height 35
select select "LinkedIn"
click at [140, 487] on select "(Please Select) CareerBuilder Indeed LinkedIn Monster Referral Other" at bounding box center [496, 504] width 712 height 35
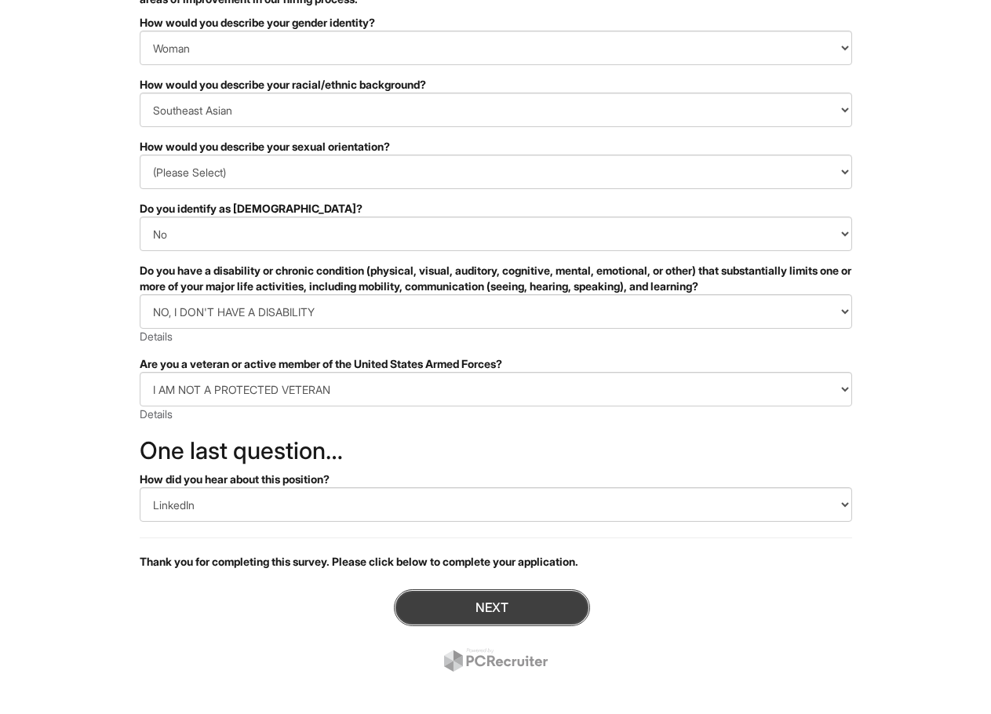
click at [515, 609] on button "Next" at bounding box center [492, 607] width 196 height 37
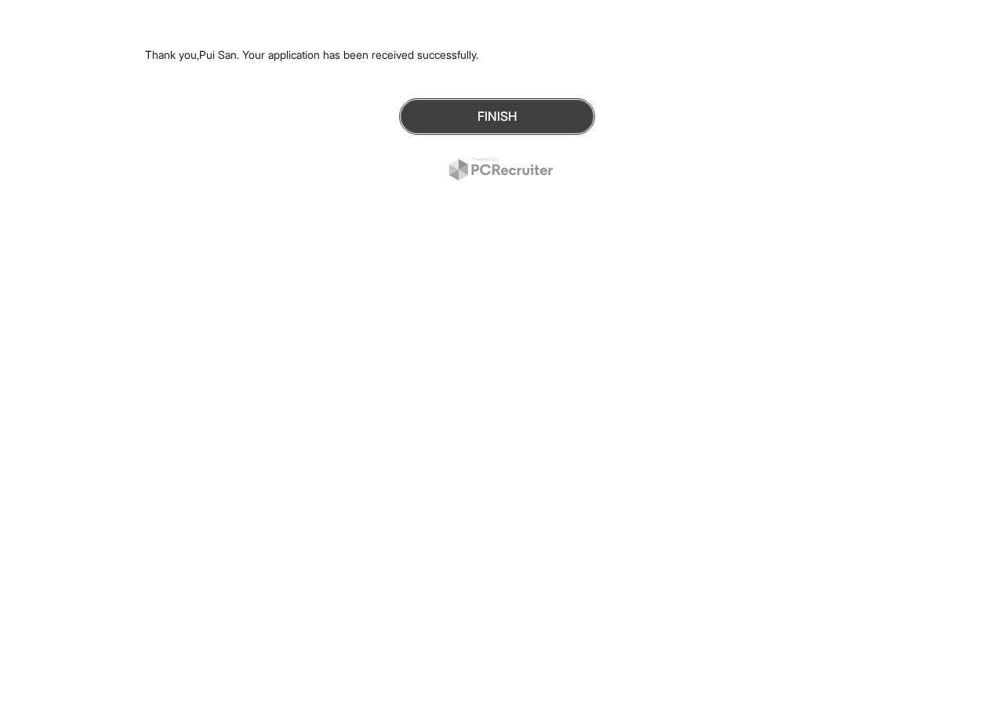
click at [516, 114] on button "Finish" at bounding box center [497, 116] width 196 height 37
